Goal: Transaction & Acquisition: Book appointment/travel/reservation

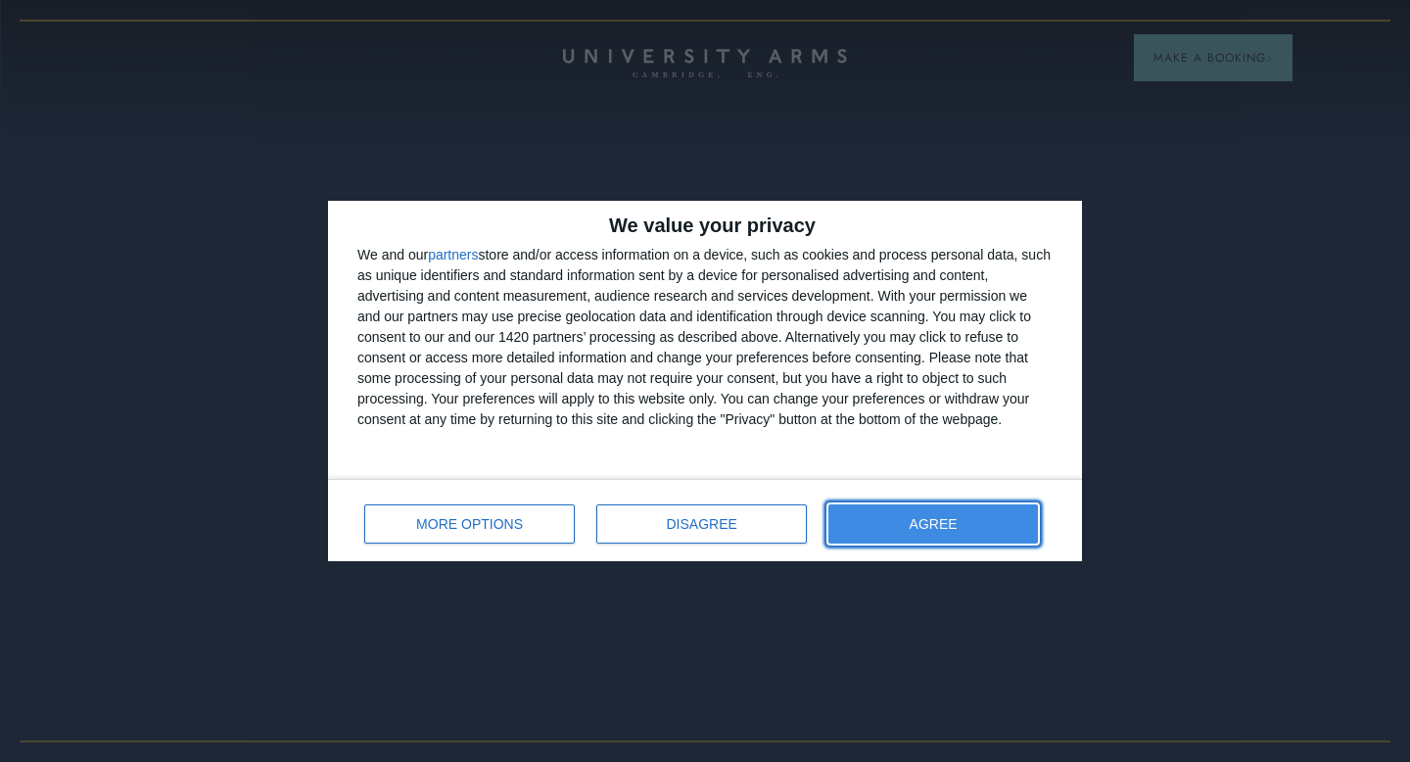
click at [895, 510] on button "AGREE" at bounding box center [933, 523] width 210 height 39
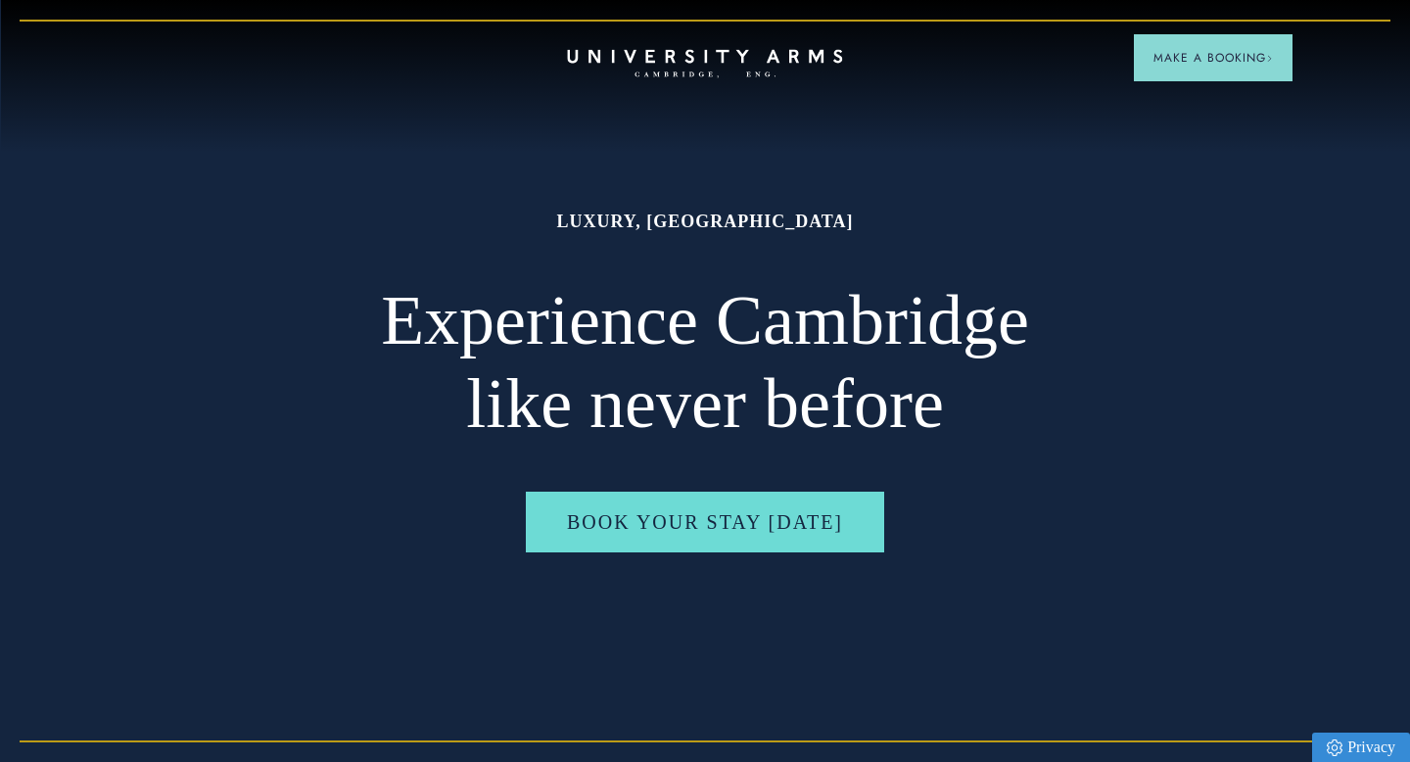
click at [656, 66] on icon "CAMBRIDGE’S LEADING LUXURY HOTEL SINCE [DATE]" at bounding box center [704, 63] width 275 height 29
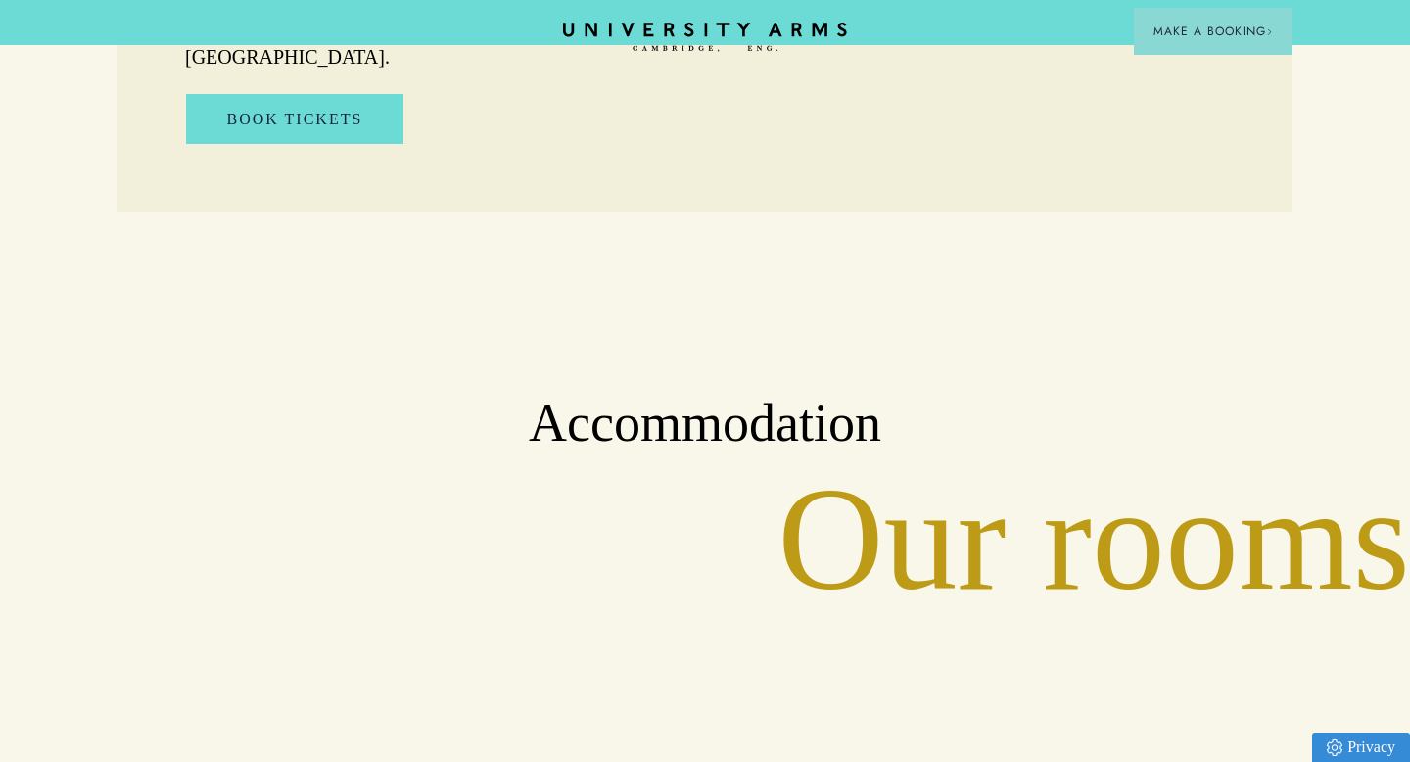
scroll to position [1945, 0]
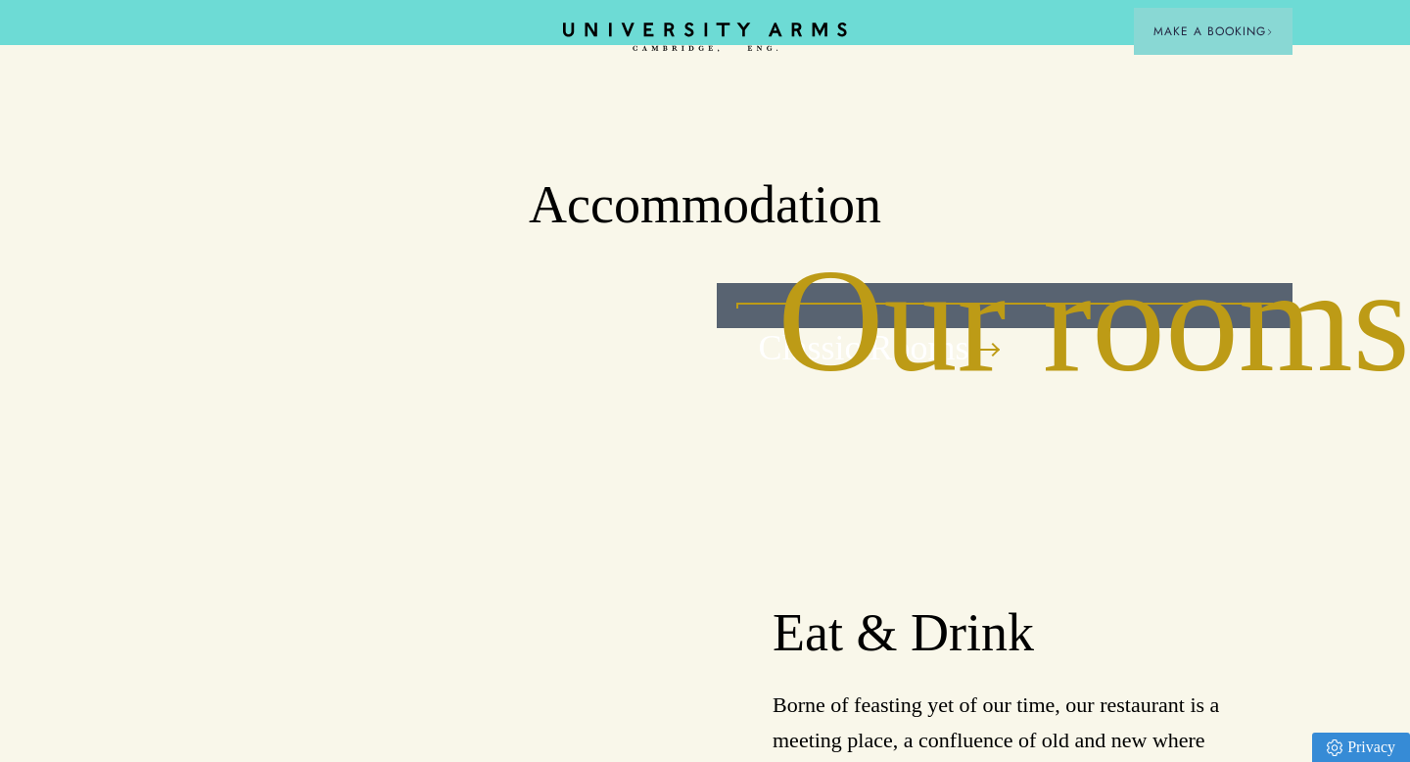
click at [837, 283] on div "Classic Rooms" at bounding box center [1005, 305] width 577 height 45
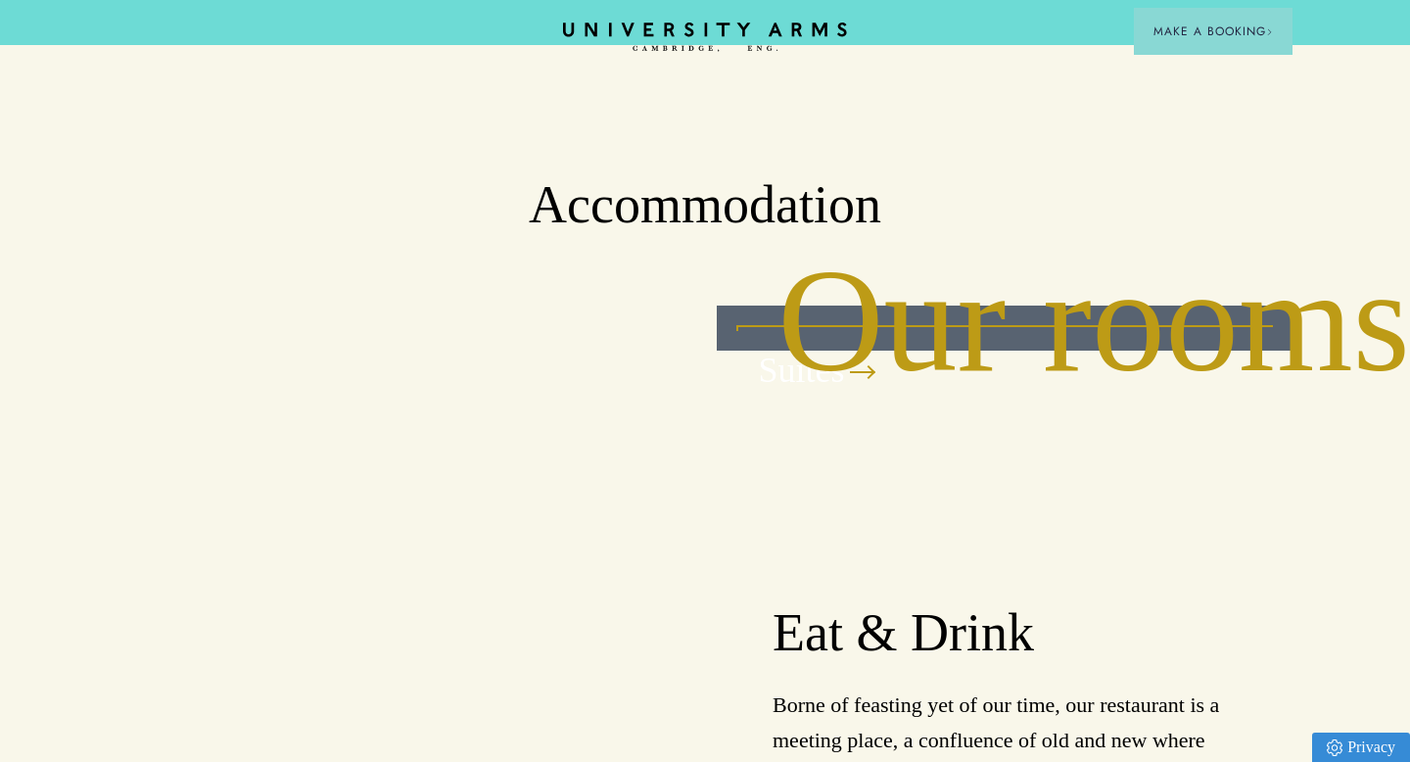
click at [857, 362] on div at bounding box center [861, 372] width 24 height 20
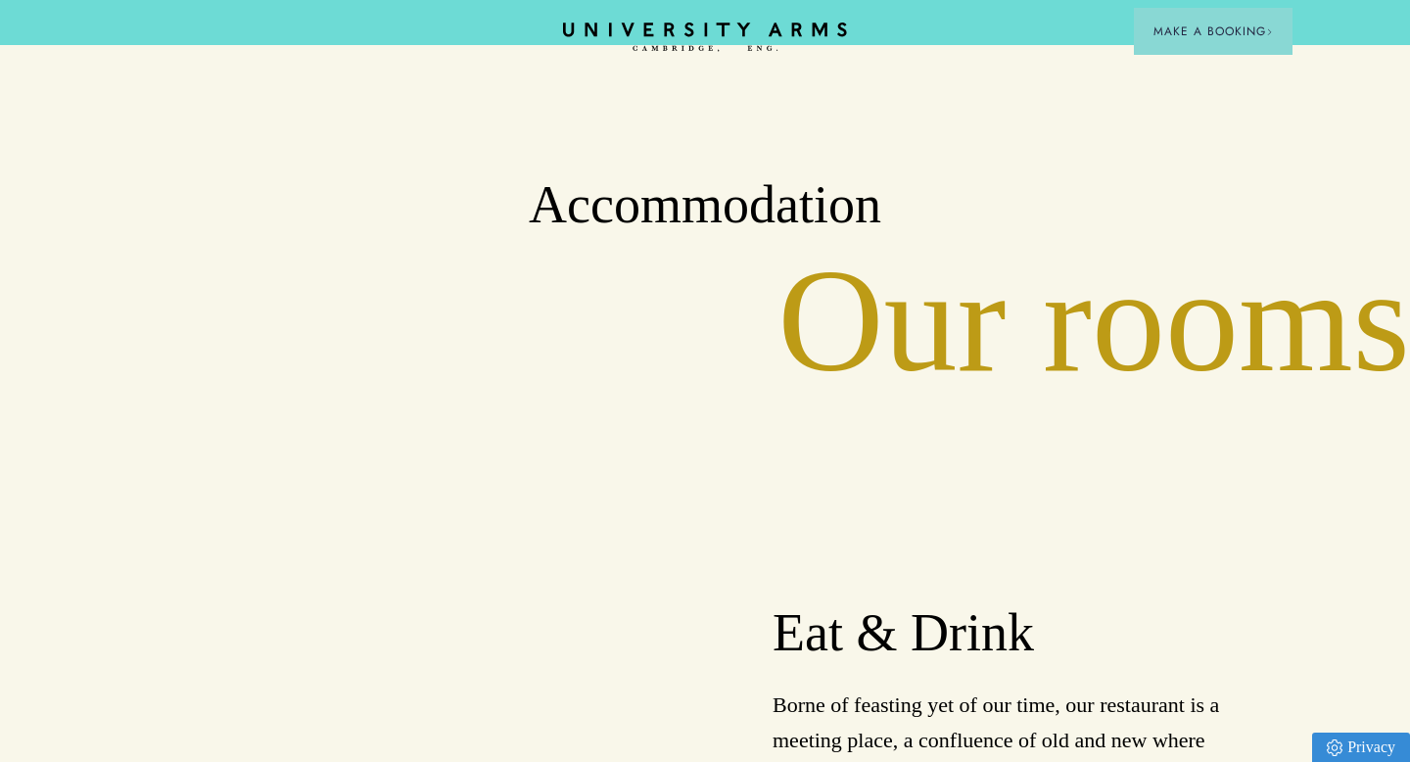
click at [787, 16] on header "CAMBRIDGE’S LEADING LUXURY HOTEL SINCE 1834 Make a Booking" at bounding box center [705, 22] width 1410 height 45
click at [787, 26] on icon "CAMBRIDGE’S LEADING LUXURY HOTEL SINCE [DATE]" at bounding box center [704, 37] width 275 height 29
click at [1199, 31] on span "Make a Booking" at bounding box center [1213, 32] width 119 height 18
click at [1180, 29] on span "Make a Booking" at bounding box center [1213, 32] width 119 height 18
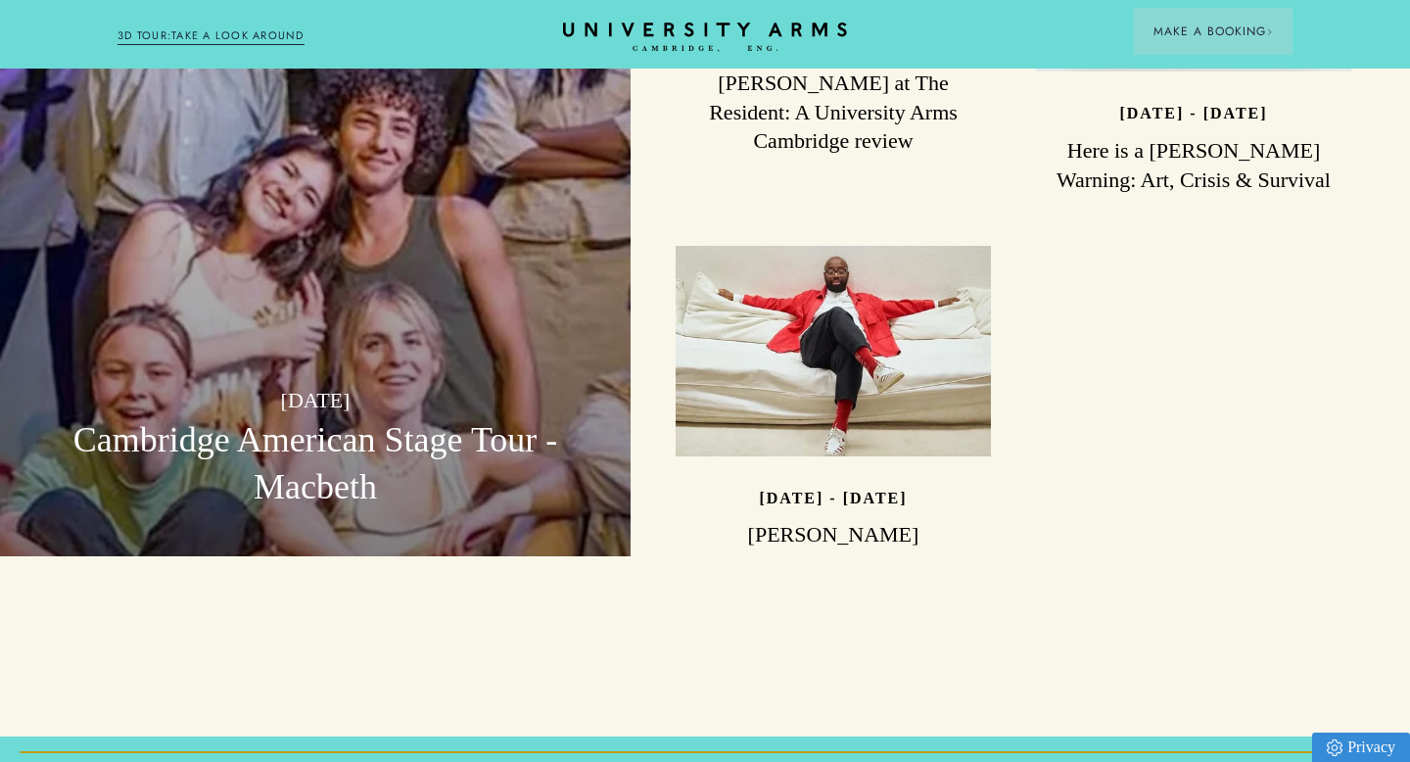
scroll to position [5320, 0]
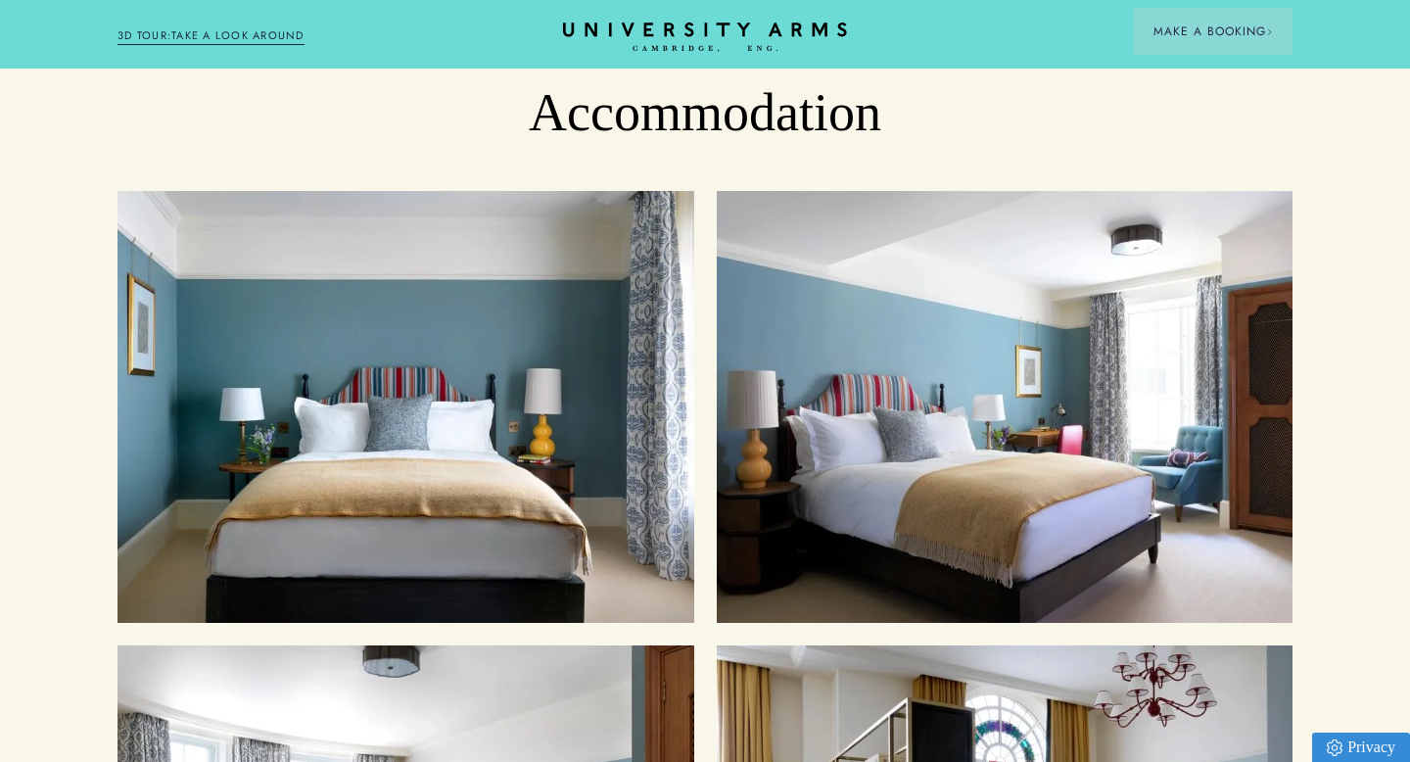
scroll to position [2291, 0]
